Goal: Register for event/course

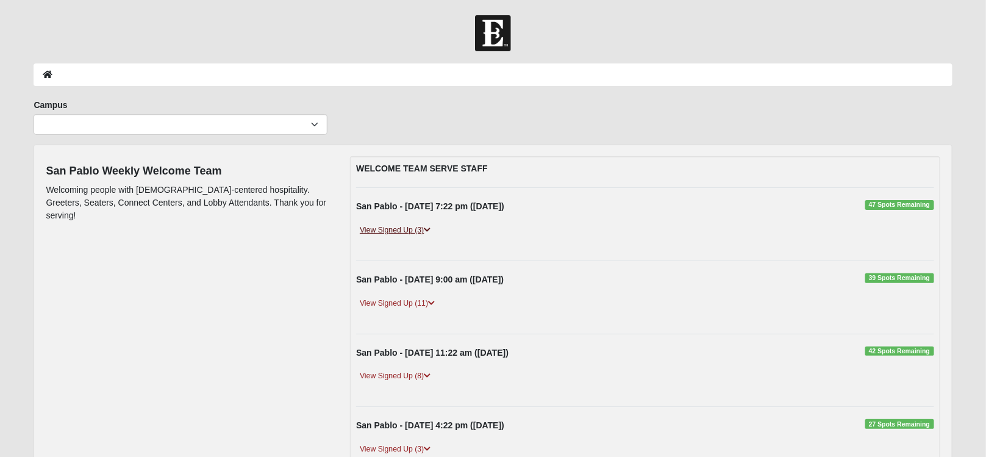
click at [380, 226] on link "View Signed Up (3)" at bounding box center [395, 230] width 78 height 13
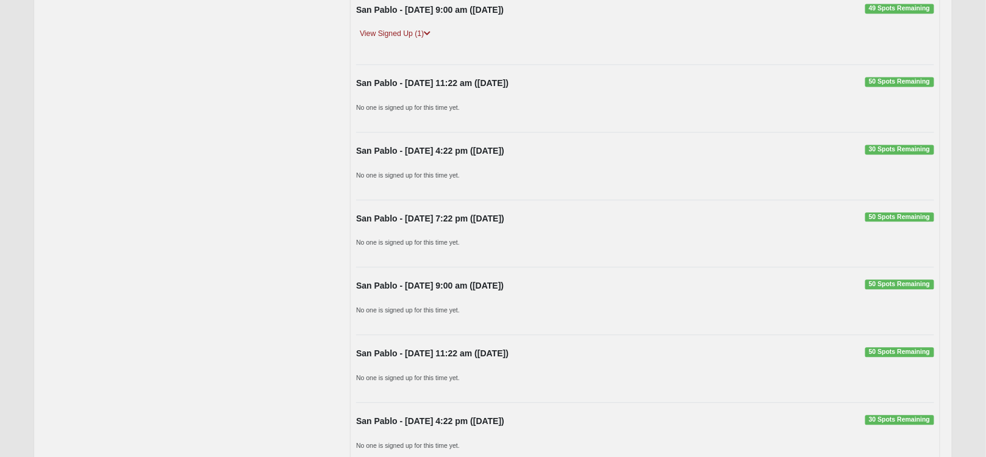
scroll to position [1022, 0]
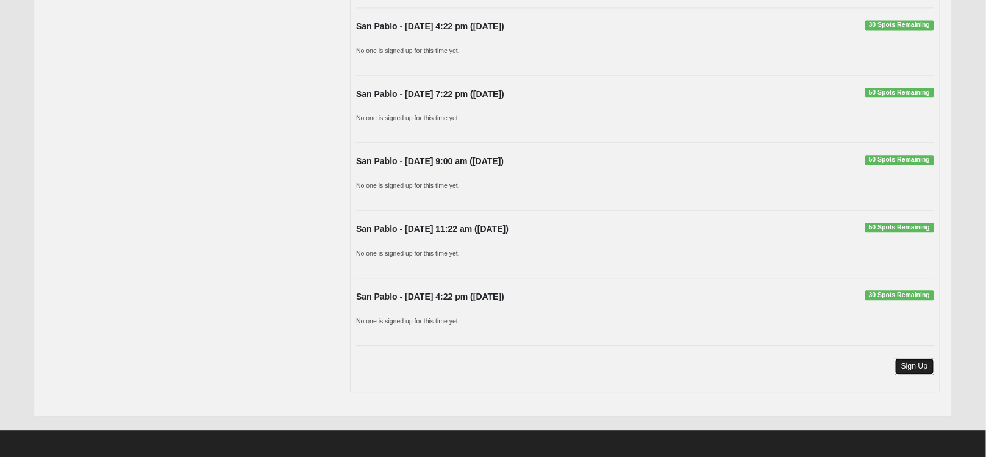
click at [920, 360] on link "Sign Up" at bounding box center [914, 366] width 39 height 16
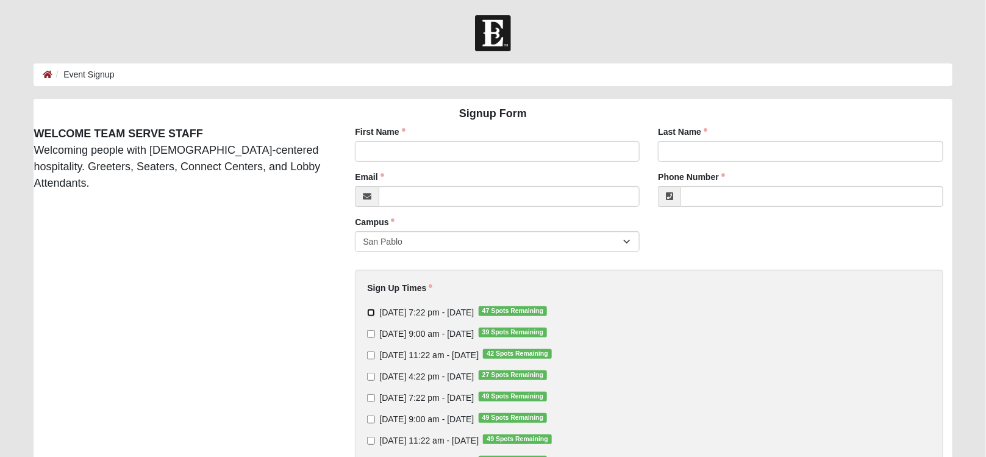
click at [371, 314] on input "[DATE] 7:22 pm - [DATE] 47 Spots Remaining" at bounding box center [371, 313] width 8 height 8
checkbox input "true"
click at [368, 398] on input "[DATE] 7:22 pm - [DATE] 49 Spots Remaining" at bounding box center [371, 398] width 8 height 8
checkbox input "true"
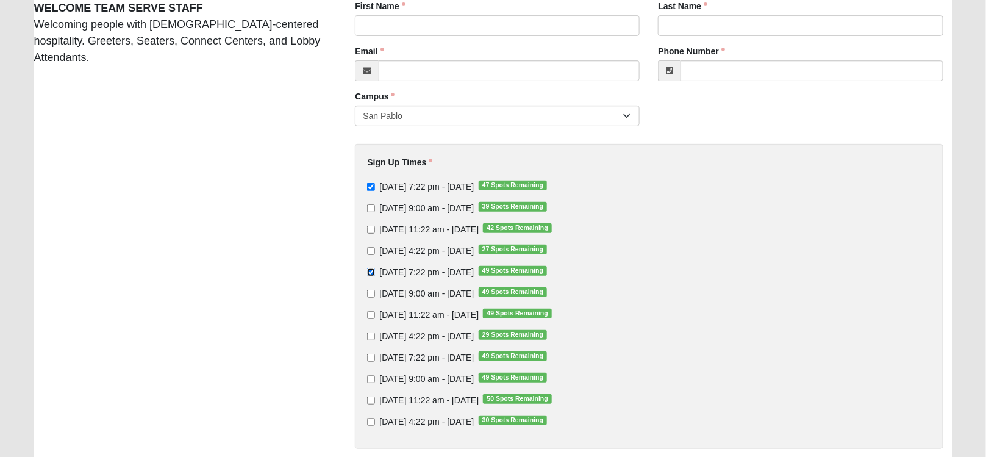
scroll to position [135, 0]
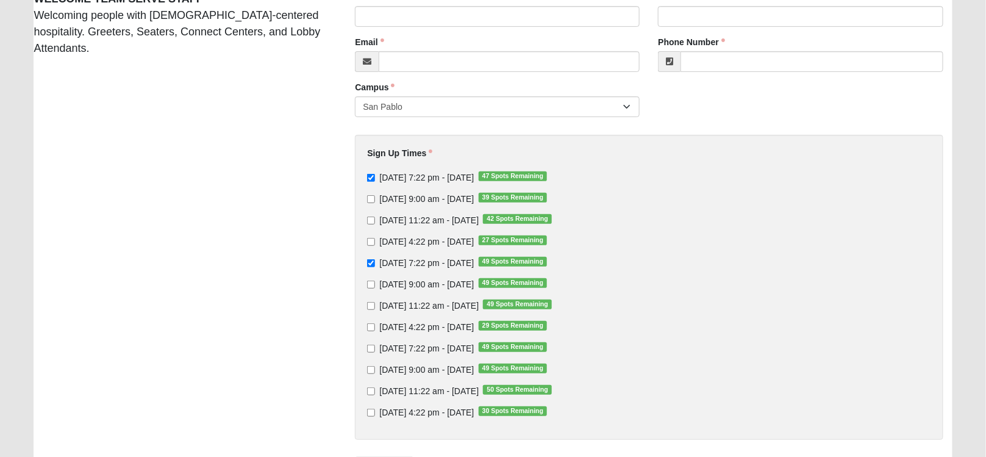
click at [365, 346] on div "Sign Up Times [DATE] 7:22 pm - [DATE] 47 Spots Remaining [DATE] 9:00 am - [DATE…" at bounding box center [649, 287] width 588 height 305
click at [368, 345] on input "[DATE] 7:22 pm - [DATE] 49 Spots Remaining" at bounding box center [371, 349] width 8 height 8
checkbox input "true"
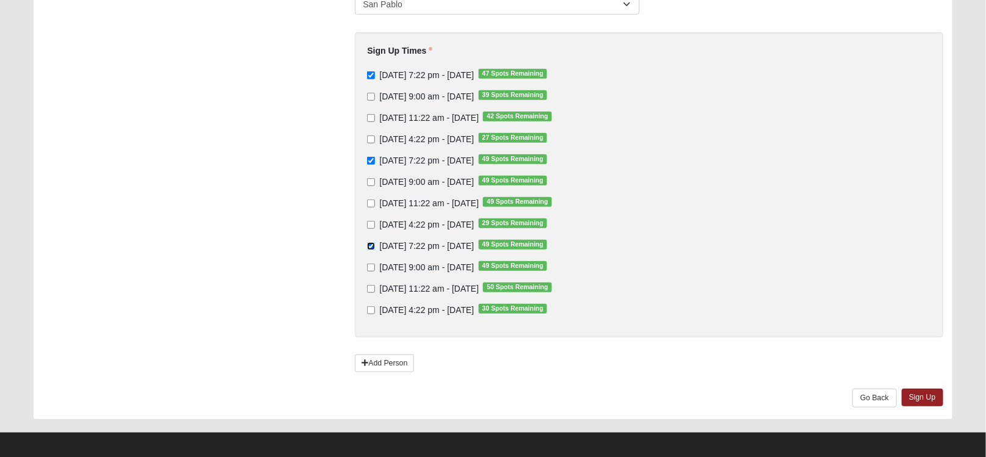
scroll to position [243, 0]
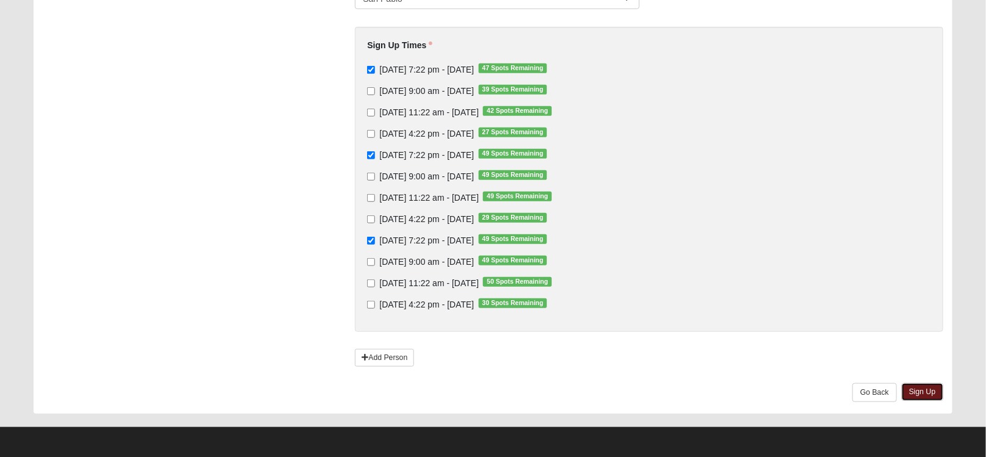
drag, startPoint x: 933, startPoint y: 387, endPoint x: 928, endPoint y: 364, distance: 23.7
click at [933, 388] on link "Sign Up" at bounding box center [922, 392] width 41 height 18
click at [925, 391] on link "Sign Up" at bounding box center [922, 392] width 41 height 18
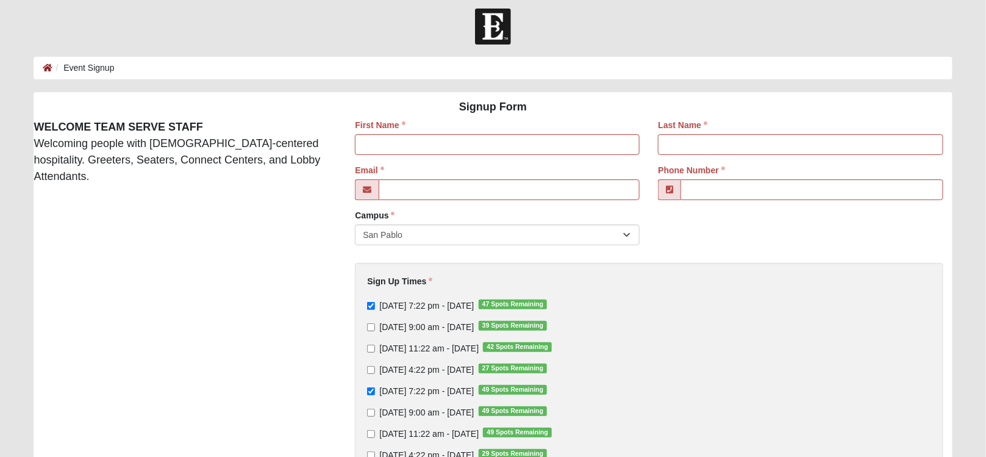
scroll to position [3, 0]
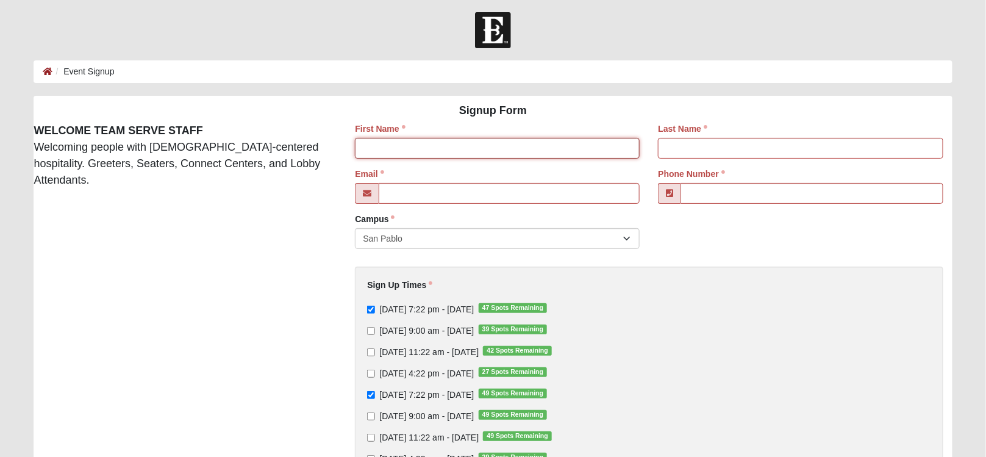
click at [468, 147] on input "First Name" at bounding box center [497, 148] width 285 height 21
type input "[PERSON_NAME]"
type input "[EMAIL_ADDRESS][DOMAIN_NAME]"
type input "[PHONE_NUMBER]"
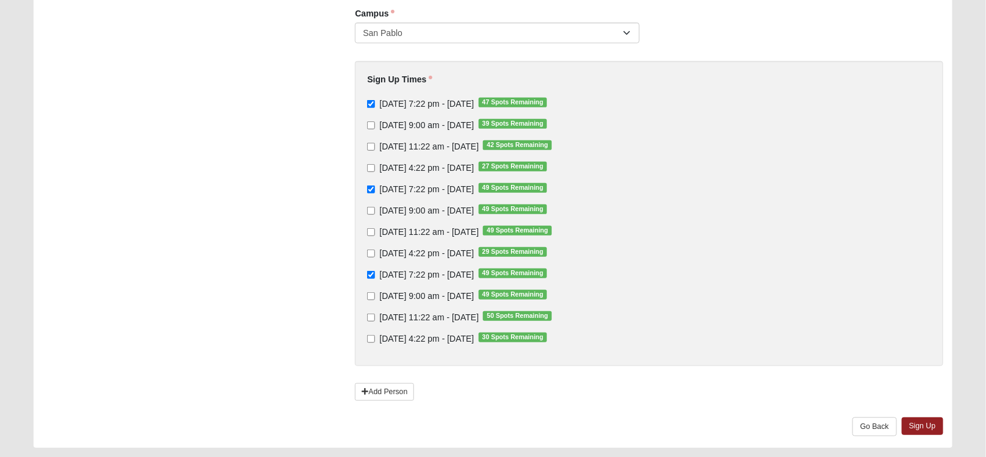
scroll to position [243, 0]
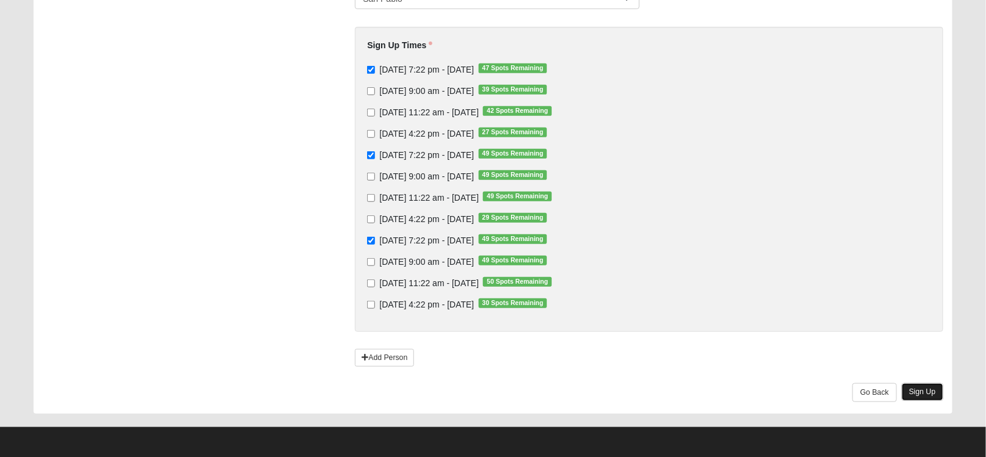
click at [923, 387] on link "Sign Up" at bounding box center [922, 392] width 41 height 18
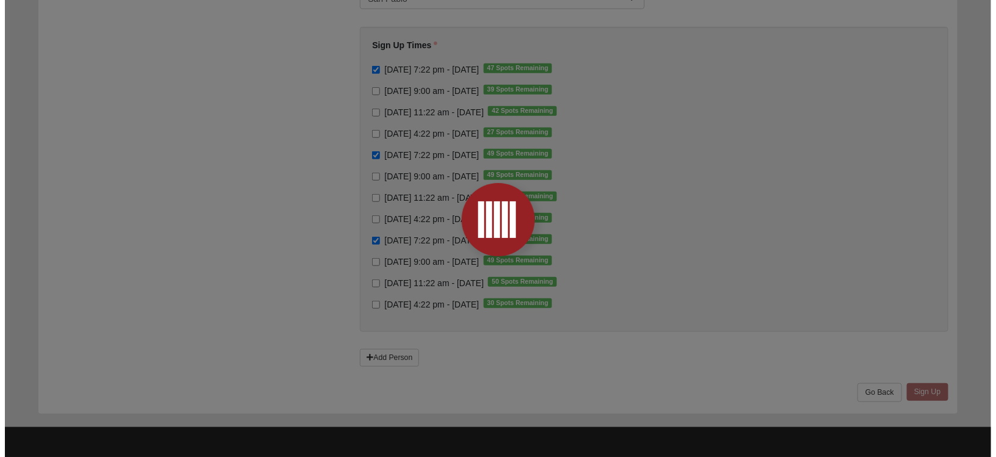
scroll to position [0, 0]
